Goal: Entertainment & Leisure: Consume media (video, audio)

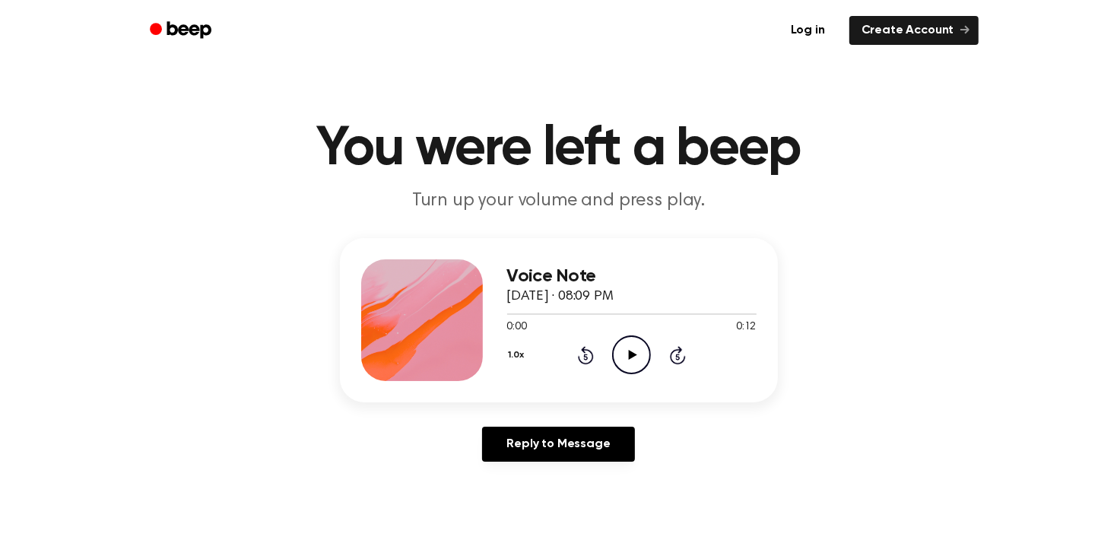
click at [624, 354] on icon "Play Audio" at bounding box center [631, 354] width 39 height 39
click at [637, 361] on icon "Play Audio" at bounding box center [631, 354] width 39 height 39
click at [630, 357] on icon at bounding box center [633, 355] width 8 height 10
click at [629, 365] on icon "Pause Audio" at bounding box center [631, 354] width 39 height 39
click at [627, 353] on icon "Play Audio" at bounding box center [631, 354] width 39 height 39
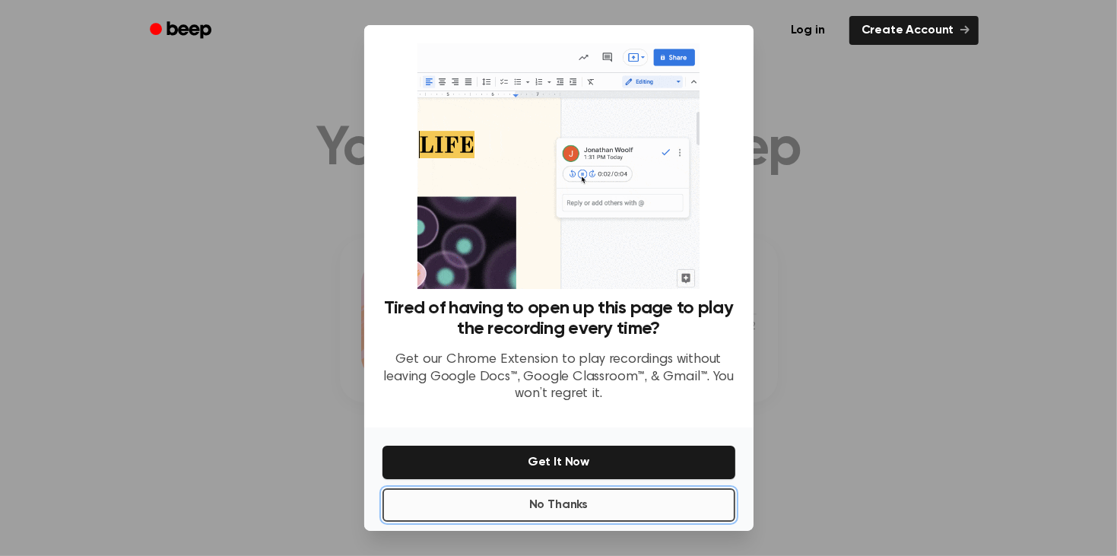
click at [439, 509] on button "No Thanks" at bounding box center [558, 504] width 353 height 33
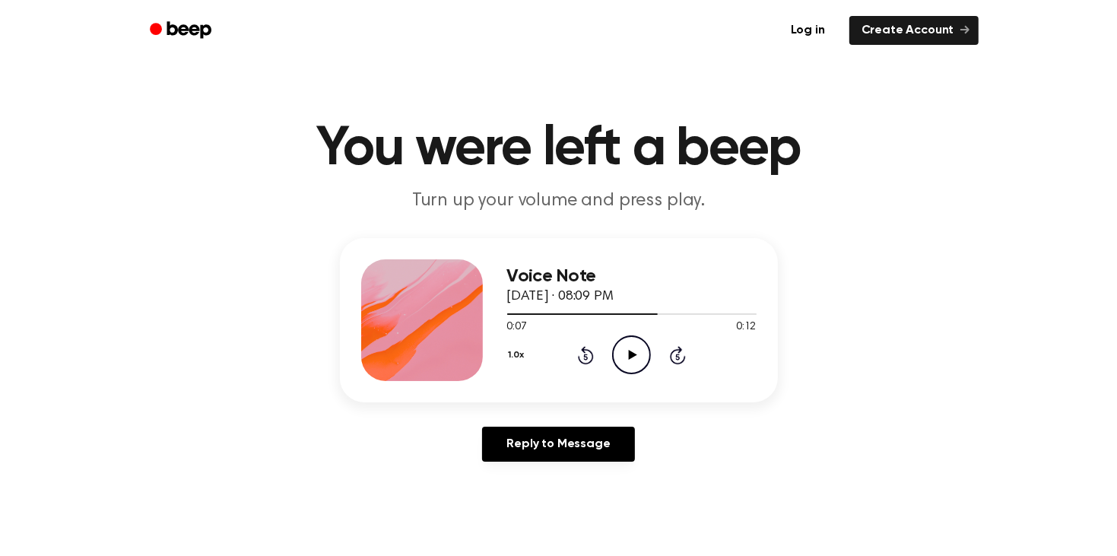
click at [630, 354] on icon at bounding box center [633, 355] width 8 height 10
click at [636, 375] on div "Voice Note September 14, 2025 · 08:09 PM 0:12 0:12 Your browser does not suppor…" at bounding box center [631, 320] width 249 height 122
click at [627, 361] on icon "Play Audio" at bounding box center [631, 354] width 39 height 39
click at [624, 352] on icon "Play Audio" at bounding box center [631, 354] width 39 height 39
click at [625, 361] on icon "Play Audio" at bounding box center [631, 354] width 39 height 39
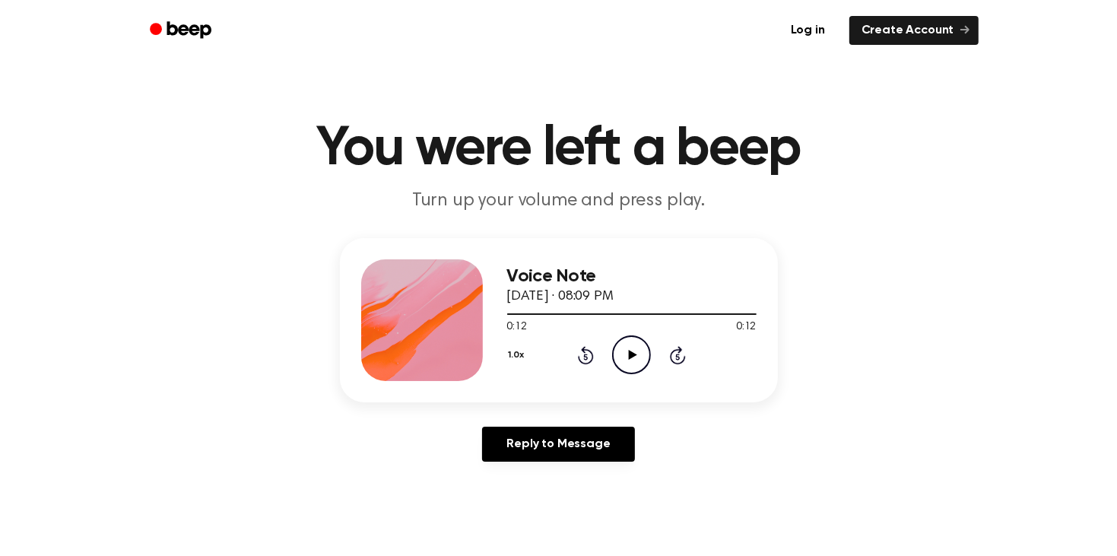
click at [623, 350] on icon "Play Audio" at bounding box center [631, 354] width 39 height 39
click at [632, 362] on icon "Play Audio" at bounding box center [631, 354] width 39 height 39
click at [640, 357] on icon "Play Audio" at bounding box center [631, 354] width 39 height 39
click at [652, 342] on div "1.0x Rewind 5 seconds Play Audio Skip 5 seconds" at bounding box center [631, 354] width 249 height 39
click at [628, 362] on icon "Play Audio" at bounding box center [631, 354] width 39 height 39
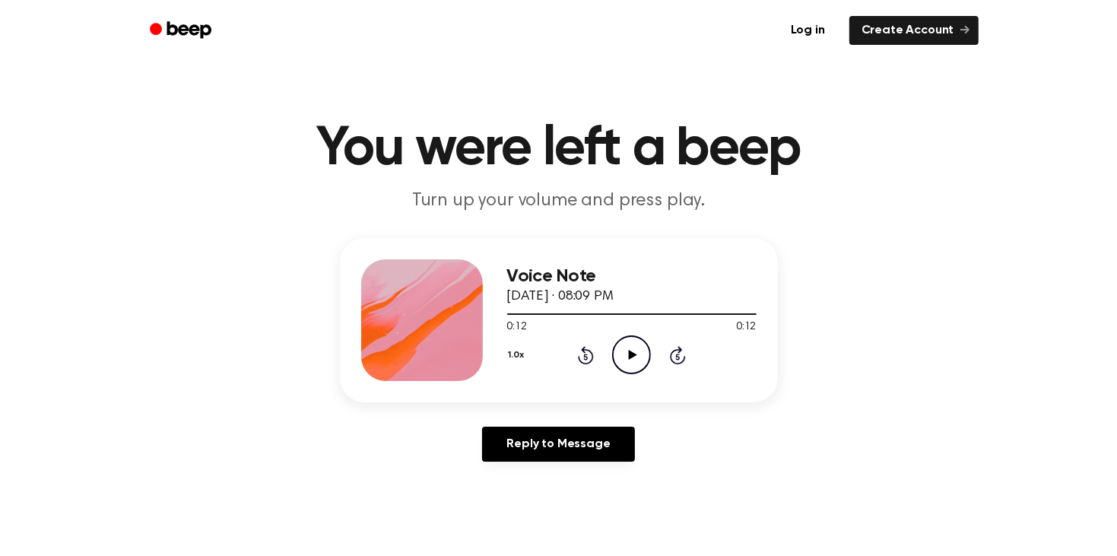
click at [628, 373] on div "Voice Note September 14, 2025 · 08:09 PM 0:12 0:12 Your browser does not suppor…" at bounding box center [631, 320] width 249 height 122
click at [635, 347] on icon "Play Audio" at bounding box center [631, 354] width 39 height 39
click at [619, 360] on icon "Play Audio" at bounding box center [631, 354] width 39 height 39
click at [627, 361] on icon "Play Audio" at bounding box center [631, 354] width 39 height 39
click at [633, 357] on icon "Play Audio" at bounding box center [631, 354] width 39 height 39
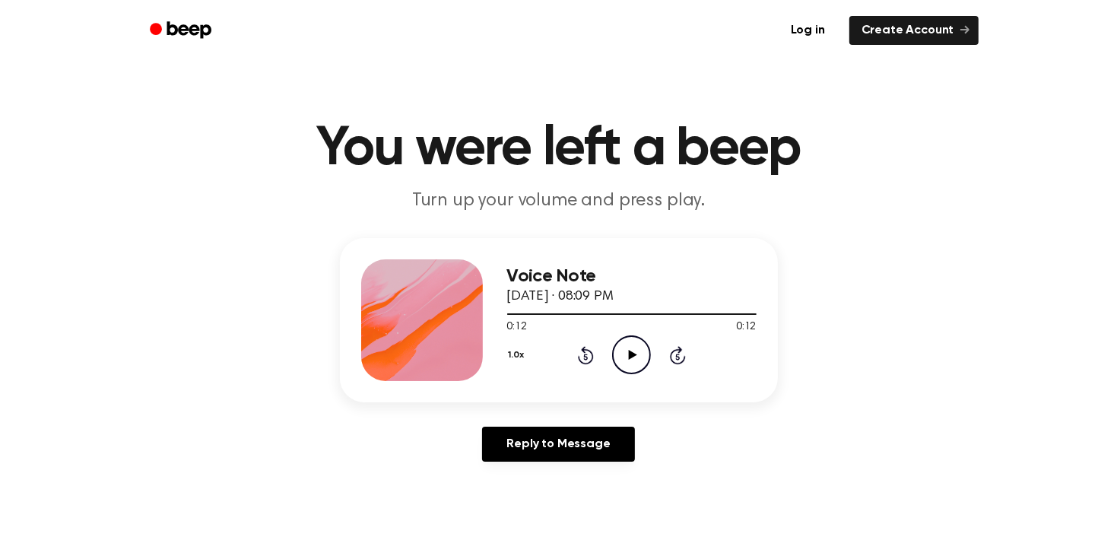
click at [628, 357] on icon "Play Audio" at bounding box center [631, 354] width 39 height 39
click at [624, 354] on icon "Play Audio" at bounding box center [631, 354] width 39 height 39
click at [614, 353] on icon "Play Audio" at bounding box center [631, 354] width 39 height 39
click at [620, 377] on div "Voice Note September 14, 2025 · 08:09 PM 0:12 0:12 Your browser does not suppor…" at bounding box center [631, 320] width 249 height 122
click at [628, 367] on icon "Play Audio" at bounding box center [631, 354] width 39 height 39
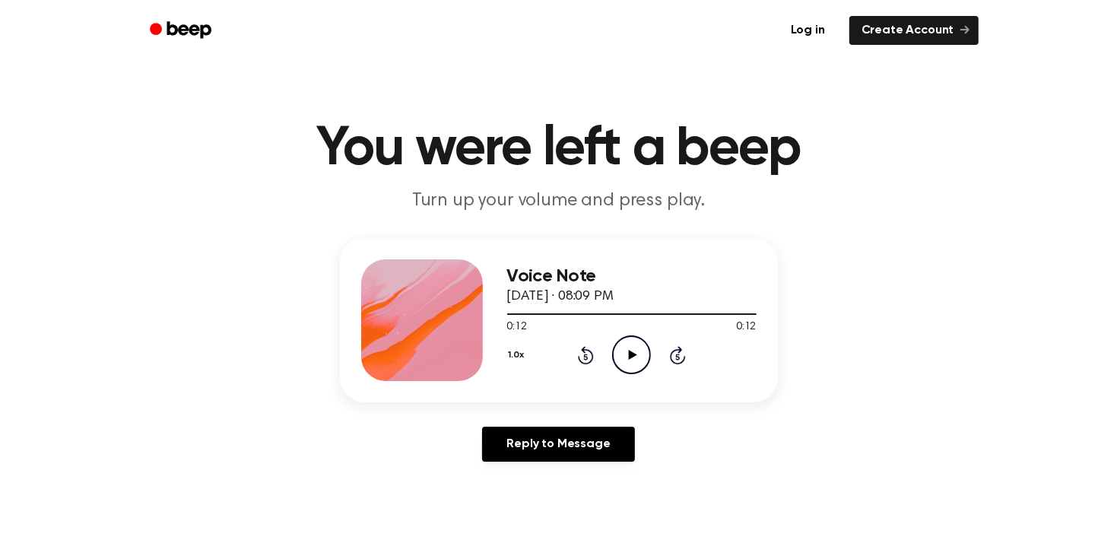
click at [622, 355] on icon "Play Audio" at bounding box center [631, 354] width 39 height 39
click at [622, 349] on icon "Play Audio" at bounding box center [631, 354] width 39 height 39
click at [628, 355] on icon "Play Audio" at bounding box center [631, 354] width 39 height 39
click at [616, 353] on icon "Play Audio" at bounding box center [631, 354] width 39 height 39
click at [635, 344] on icon "Play Audio" at bounding box center [631, 354] width 39 height 39
